Goal: Check status

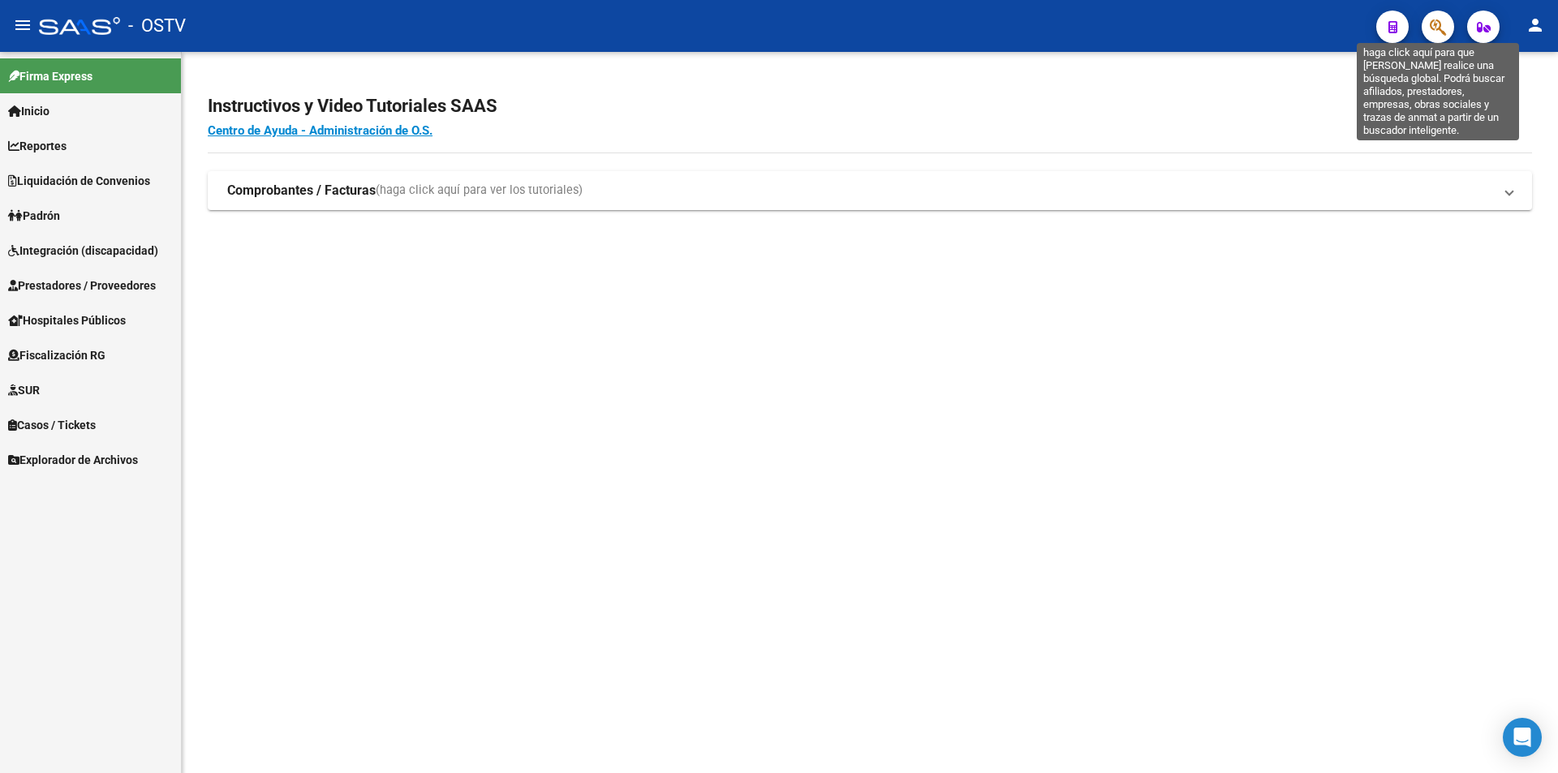
click at [1434, 19] on span "button" at bounding box center [1438, 27] width 16 height 33
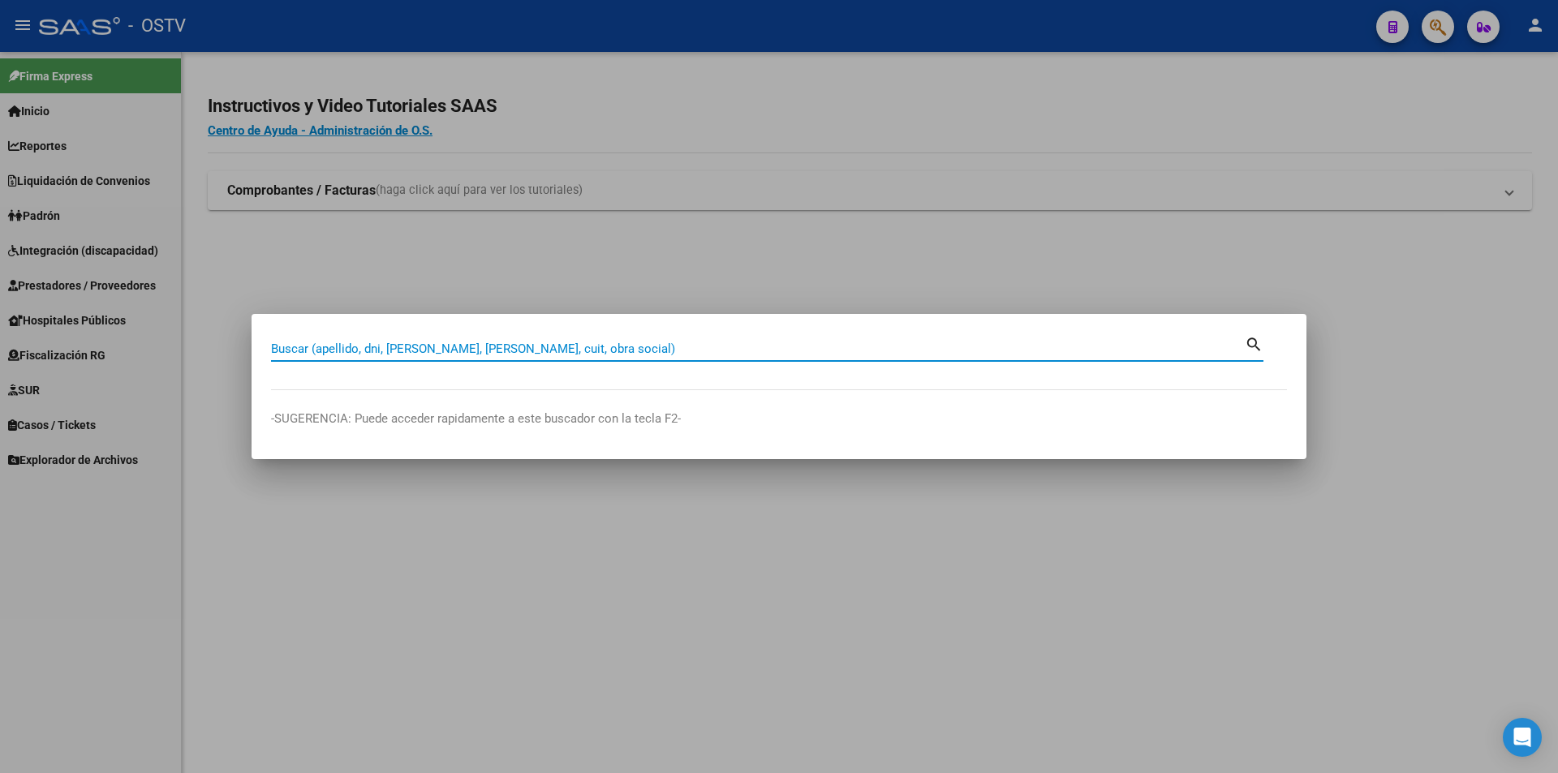
click at [538, 348] on input "Buscar (apellido, dni, [PERSON_NAME], [PERSON_NAME], cuit, obra social)" at bounding box center [758, 349] width 974 height 15
paste input "21092589"
type input "21092589"
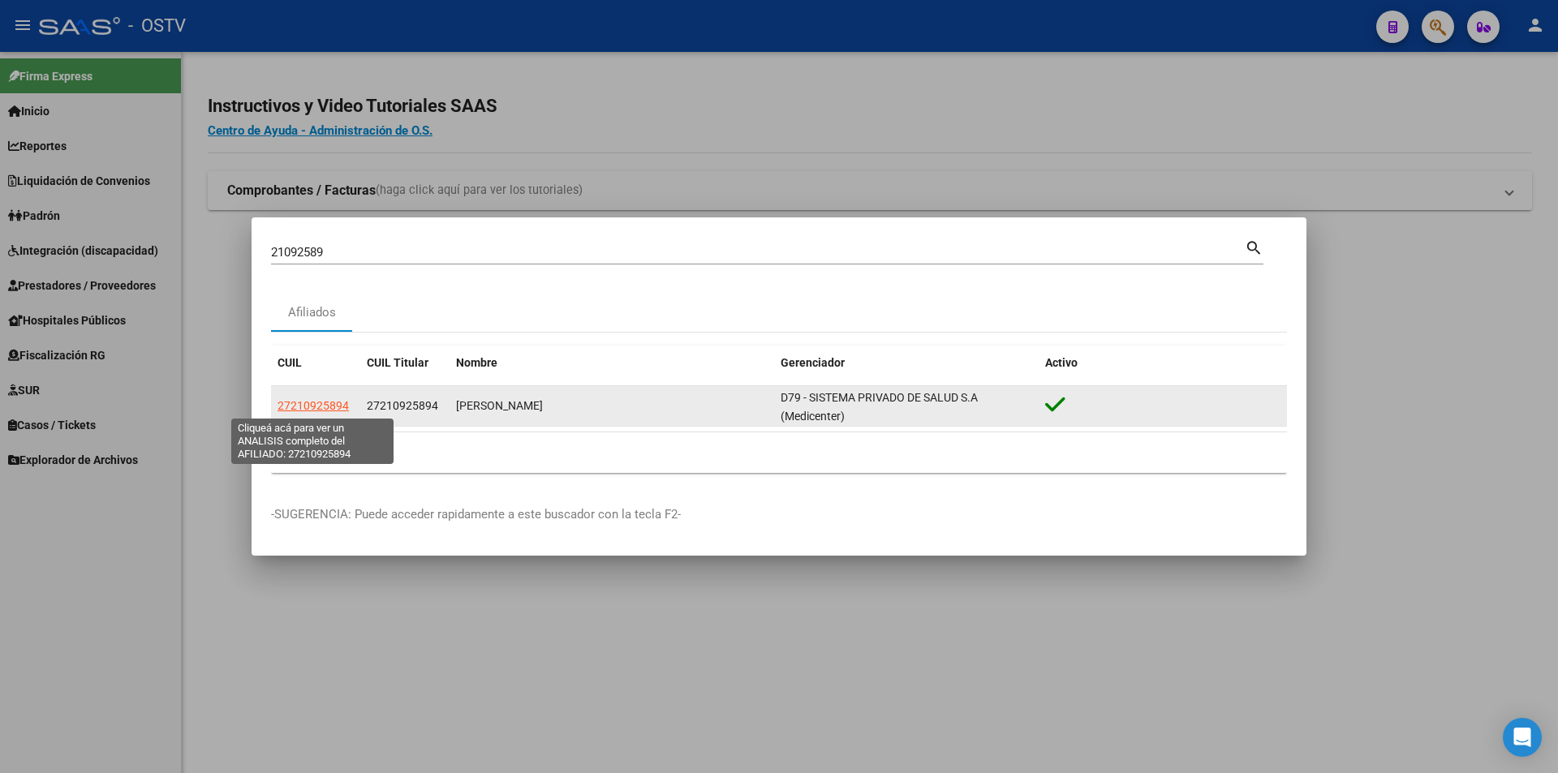
click at [342, 400] on span "27210925894" at bounding box center [313, 405] width 71 height 13
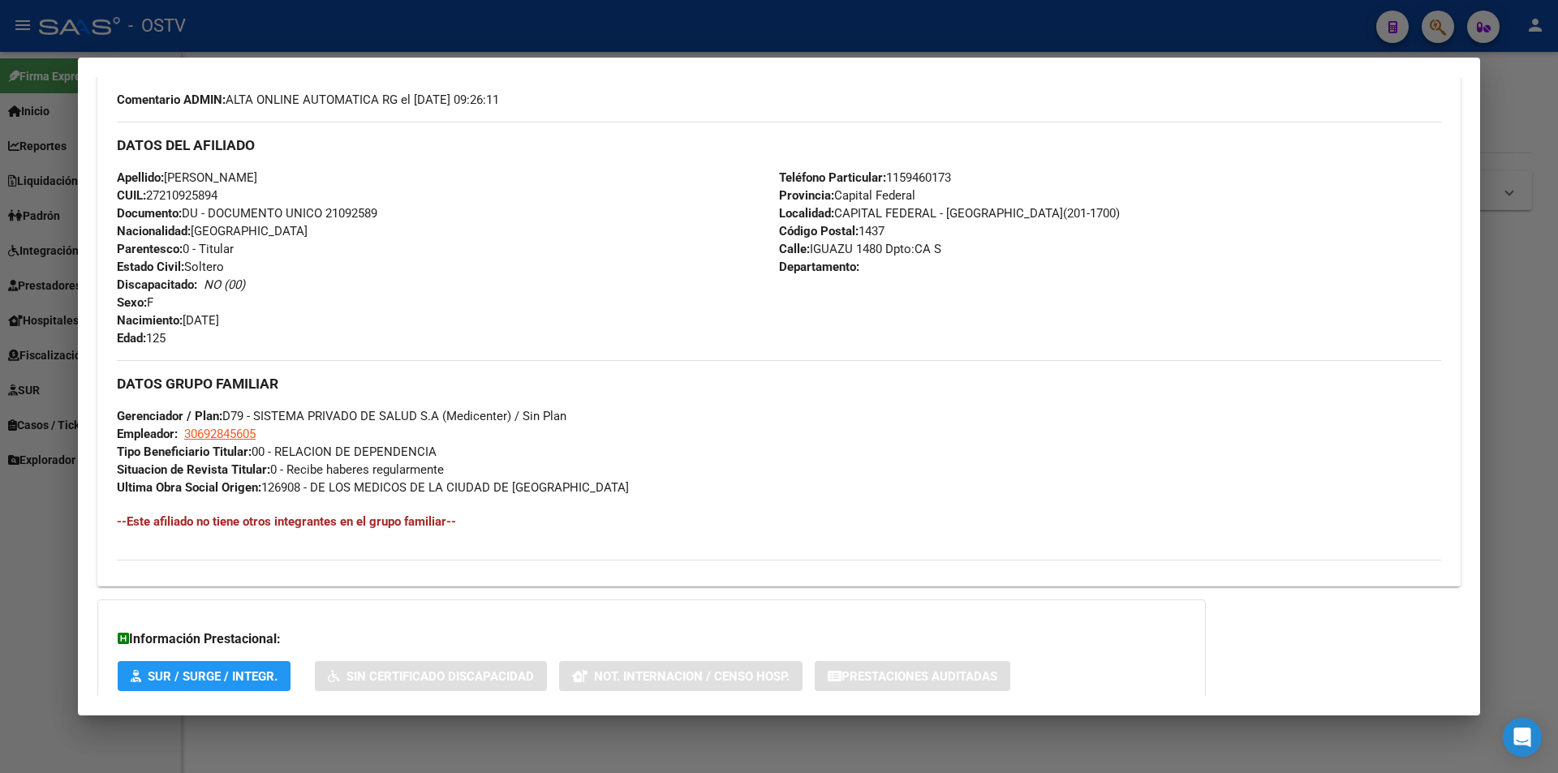
scroll to position [598, 0]
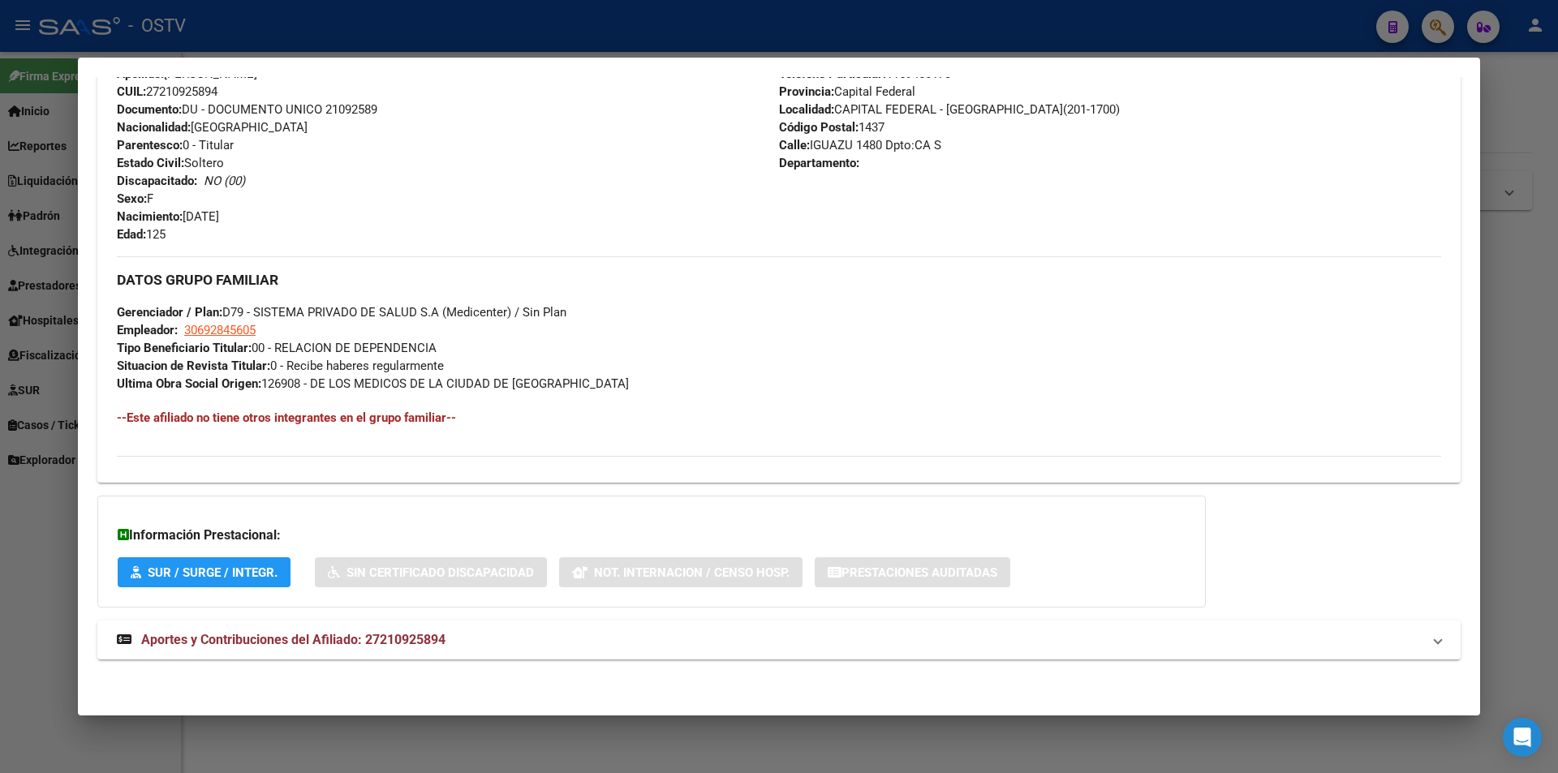
drag, startPoint x: 316, startPoint y: 644, endPoint x: 354, endPoint y: 614, distance: 47.4
click at [319, 644] on span "Aportes y Contribuciones del Afiliado: 27210925894" at bounding box center [293, 639] width 304 height 15
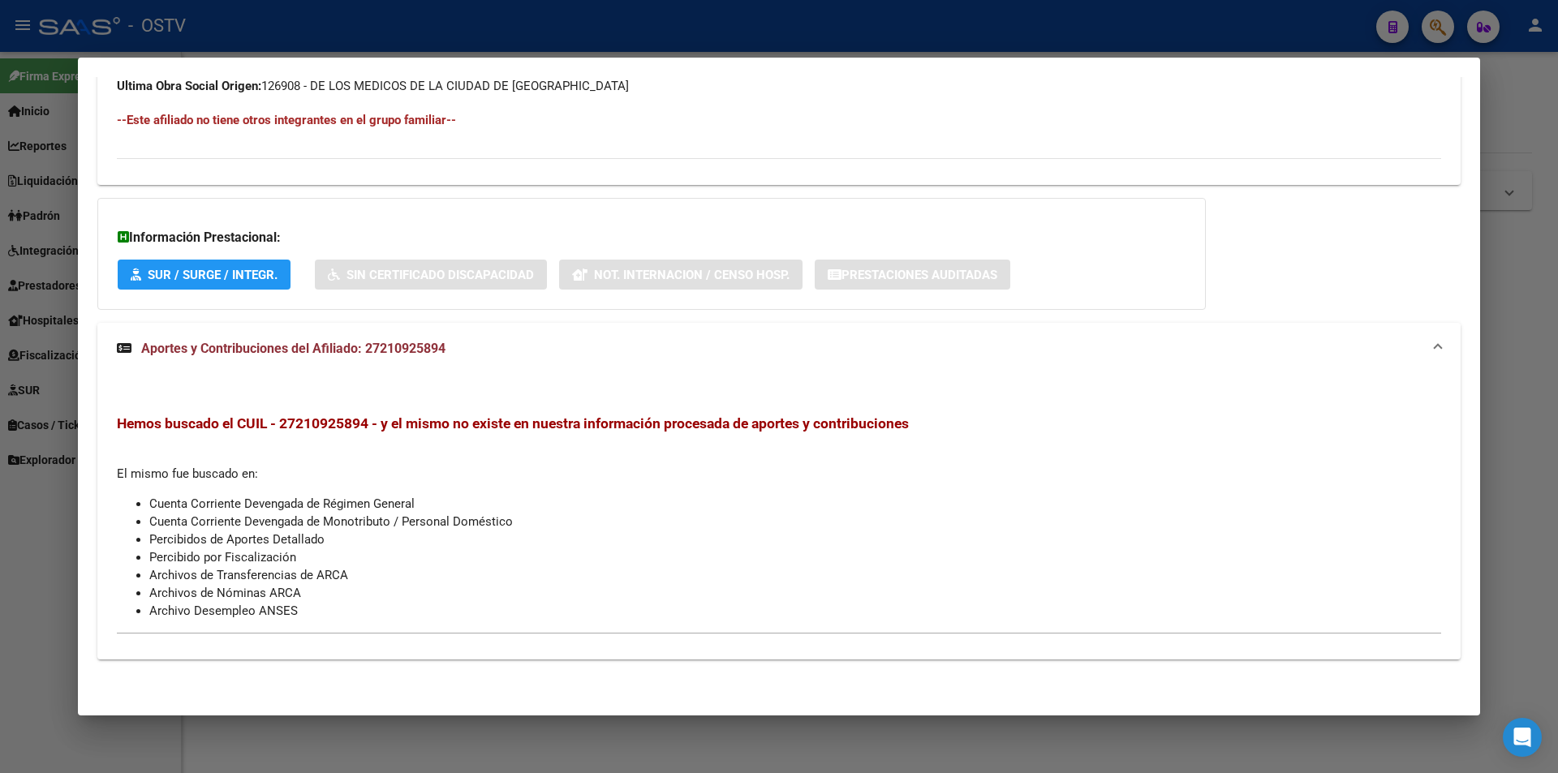
scroll to position [652, 0]
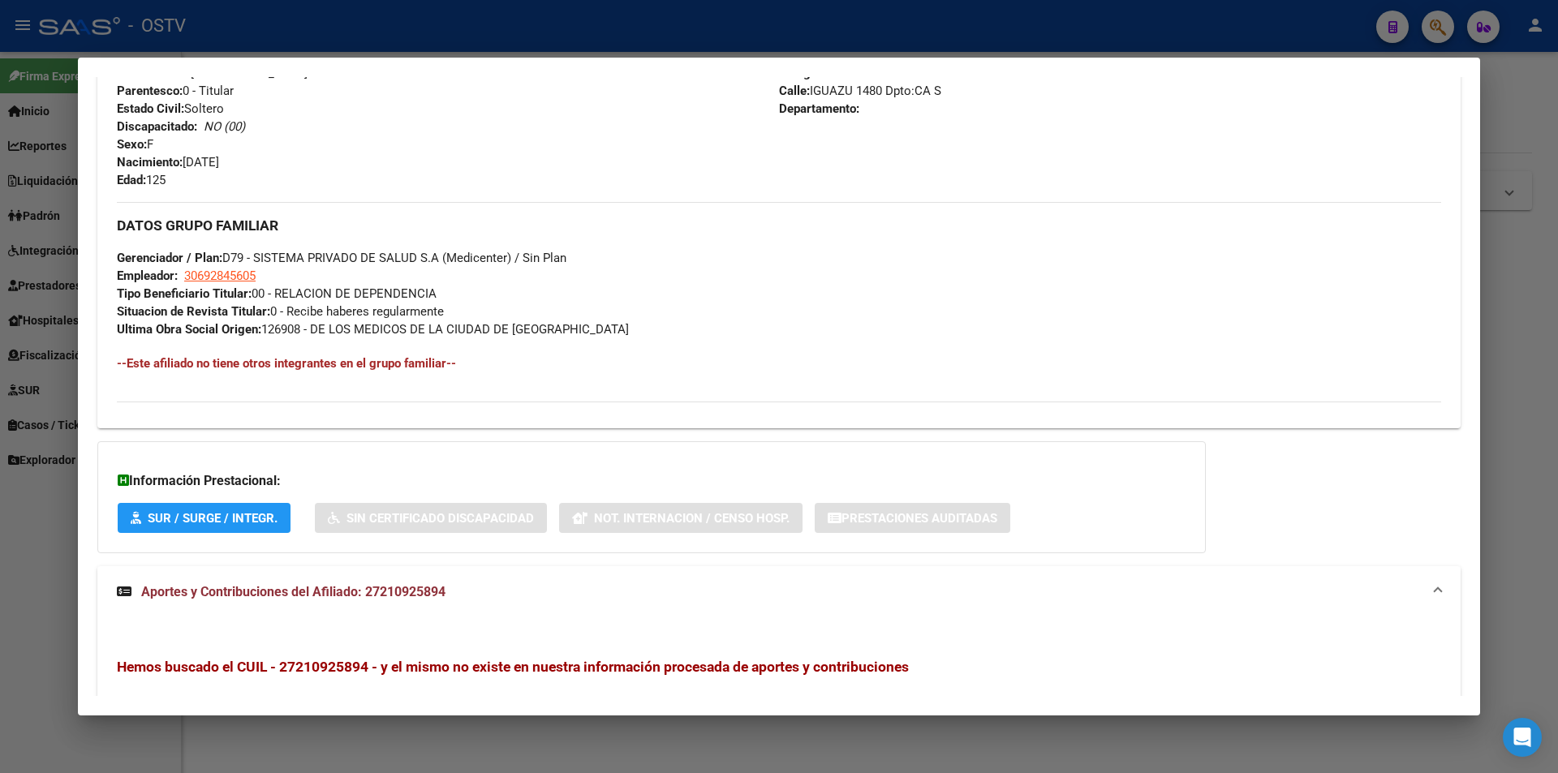
click at [244, 590] on span "Aportes y Contribuciones del Afiliado: 27210925894" at bounding box center [293, 591] width 304 height 15
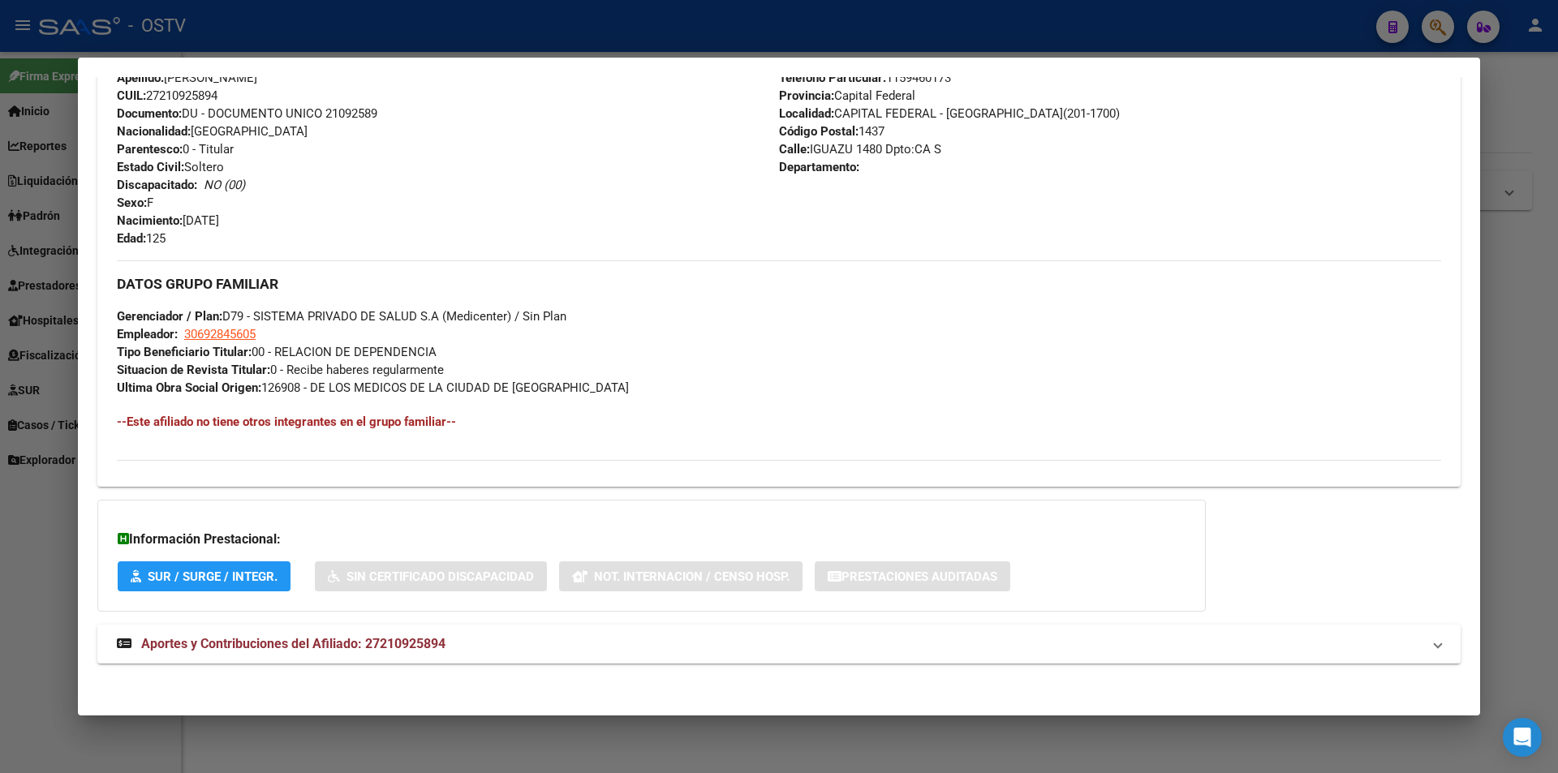
scroll to position [598, 0]
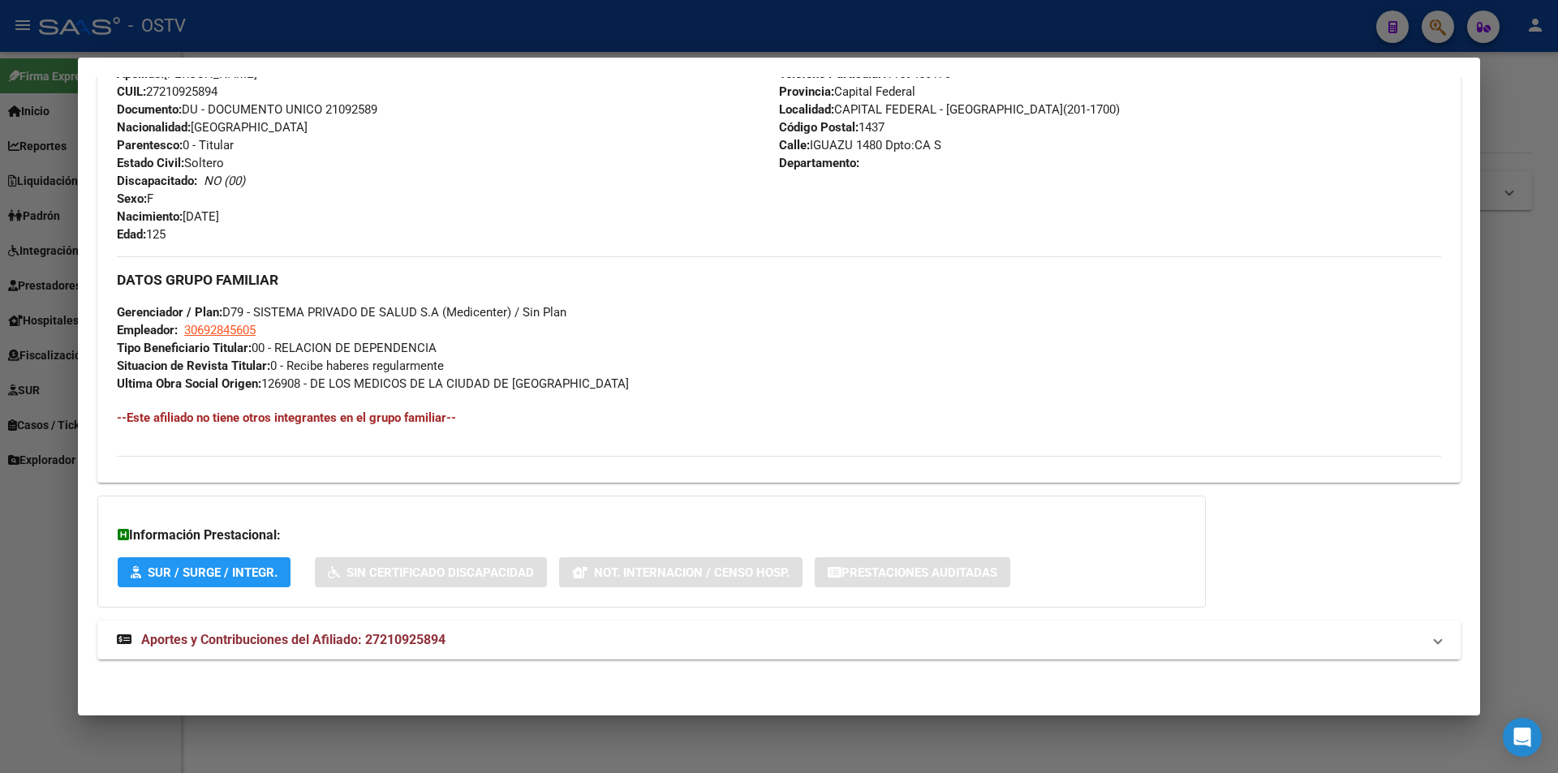
click at [248, 655] on mat-expansion-panel-header "Aportes y Contribuciones del Afiliado: 27210925894" at bounding box center [778, 640] width 1363 height 39
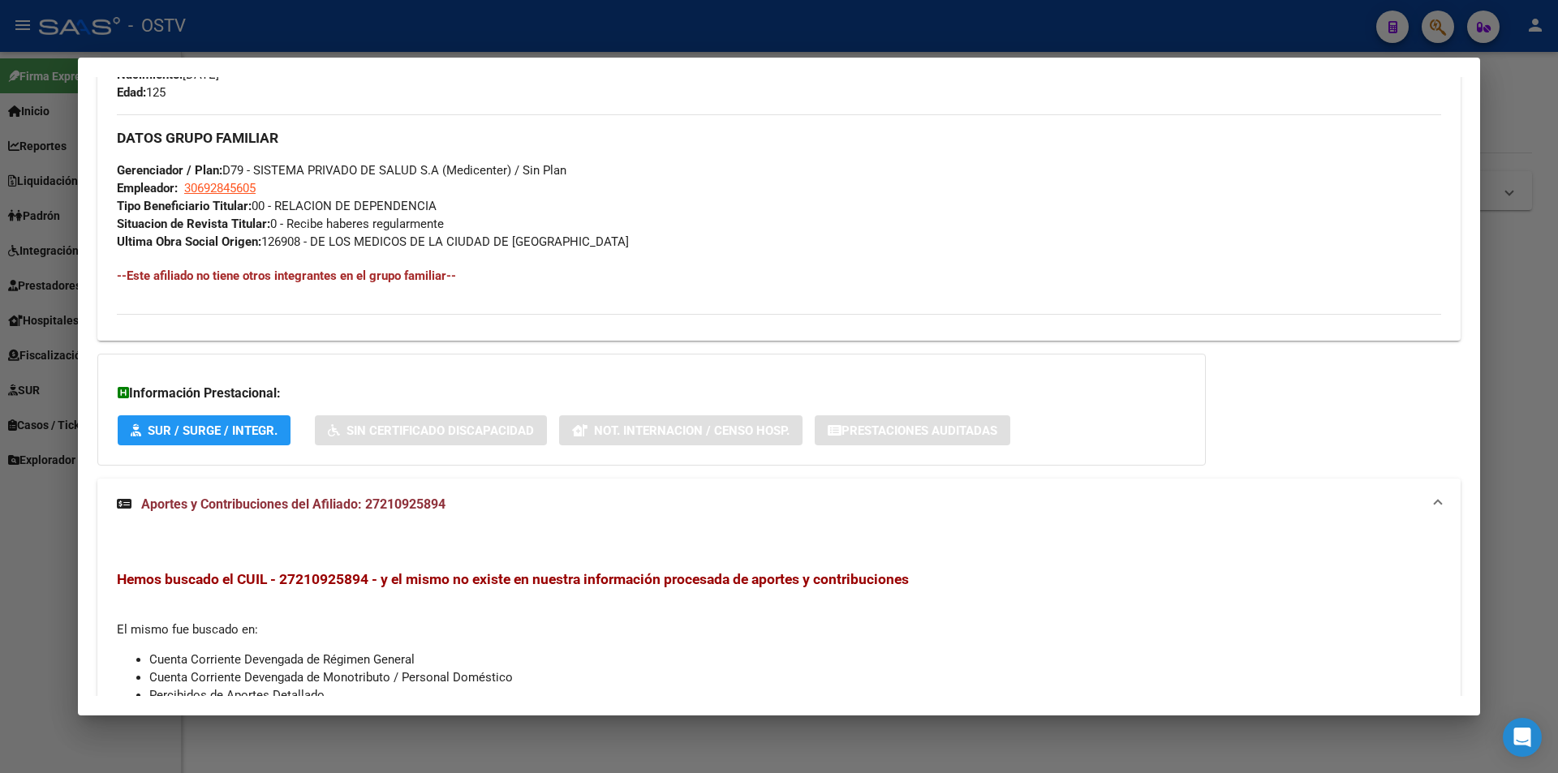
scroll to position [896, 0]
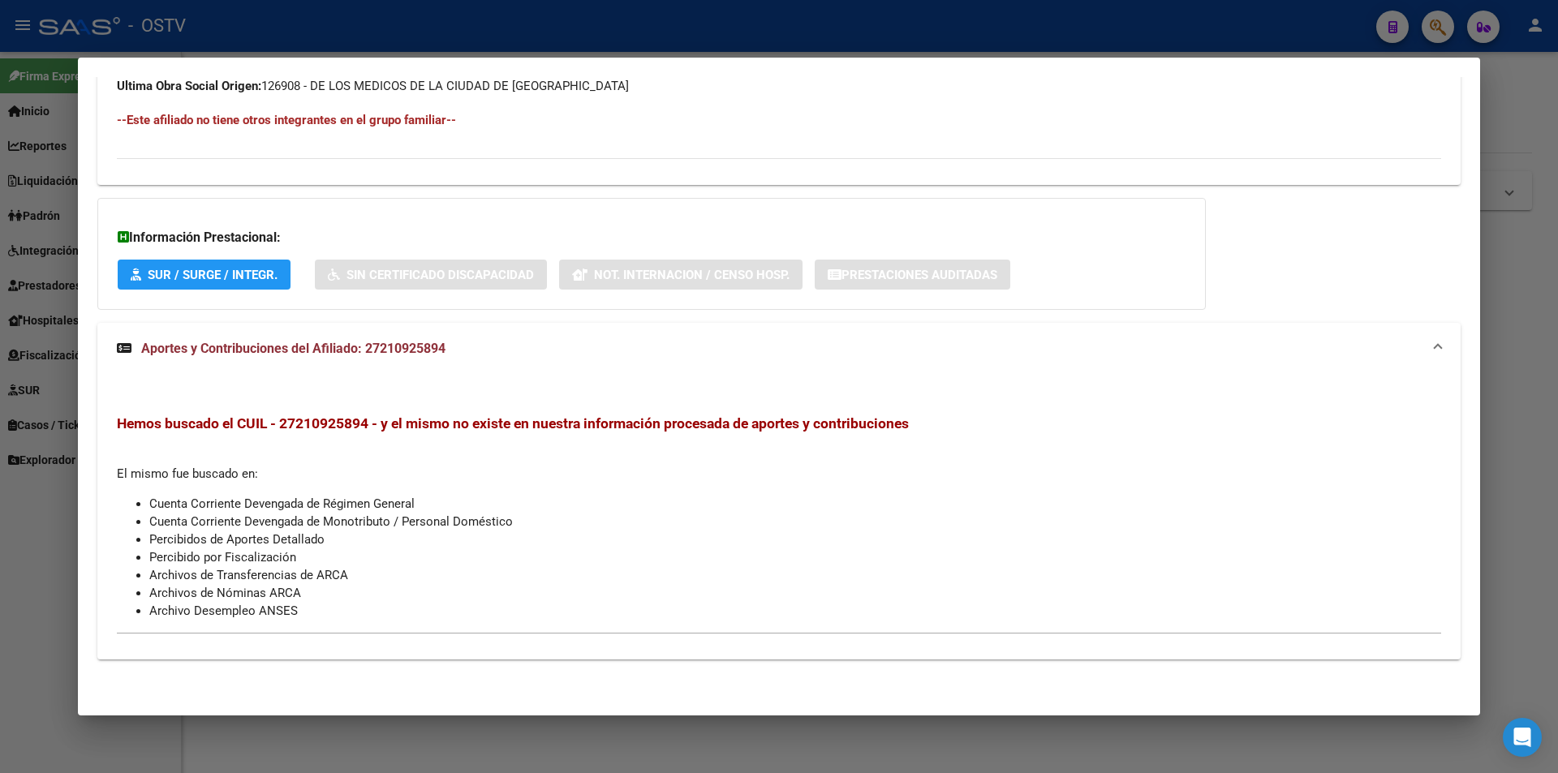
drag, startPoint x: 319, startPoint y: 412, endPoint x: 936, endPoint y: 415, distance: 616.8
click at [935, 415] on div "Hemos buscado el CUIL - 27210925894 - y el mismo no existe en nuestra informaci…" at bounding box center [778, 524] width 1363 height 246
